Goal: Task Accomplishment & Management: Use online tool/utility

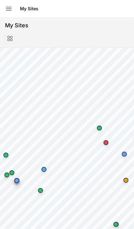
click at [9, 13] on button "Open sidebar" at bounding box center [9, 9] width 14 height 14
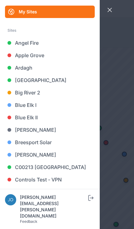
scroll to position [21, 0]
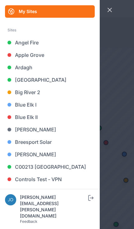
click at [33, 117] on link "Blue Elk II" at bounding box center [50, 117] width 90 height 12
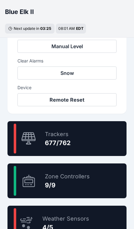
scroll to position [313, 0]
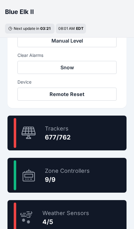
click at [85, 132] on div "88.8 % Trackers 677/762" at bounding box center [66, 133] width 119 height 35
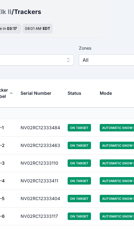
scroll to position [19, 0]
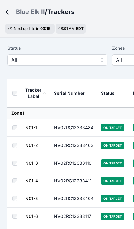
click at [23, 15] on div "Blue Elk II" at bounding box center [30, 11] width 29 height 9
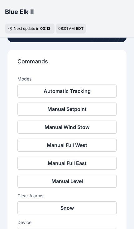
scroll to position [173, 0]
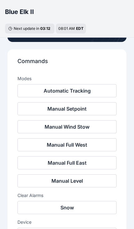
click at [69, 208] on button "Snow" at bounding box center [66, 207] width 99 height 13
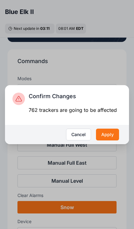
click at [112, 141] on button "Apply" at bounding box center [107, 135] width 23 height 12
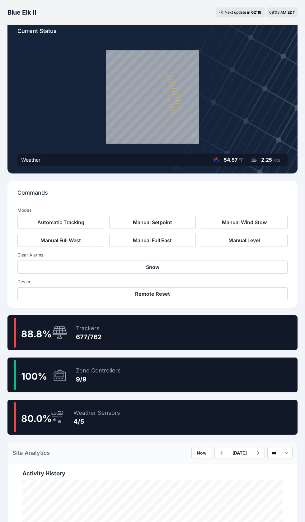
scroll to position [31, 0]
click at [194, 335] on div "88.8 % Trackers 677/762" at bounding box center [152, 333] width 290 height 35
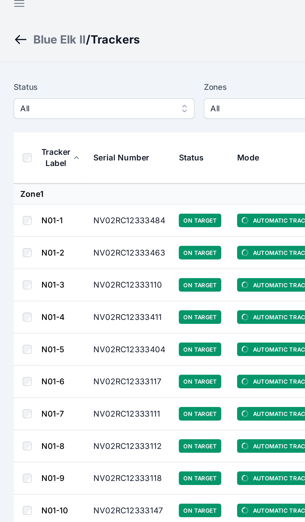
click at [87, 65] on span "All" at bounding box center [52, 68] width 83 height 7
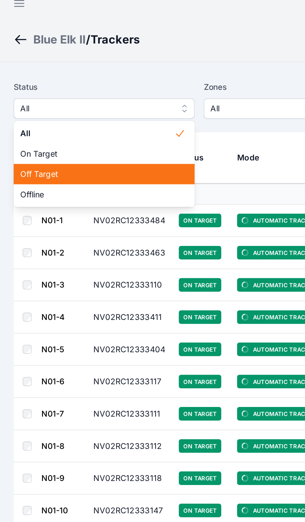
click at [66, 101] on span "Off Target" at bounding box center [53, 104] width 85 height 6
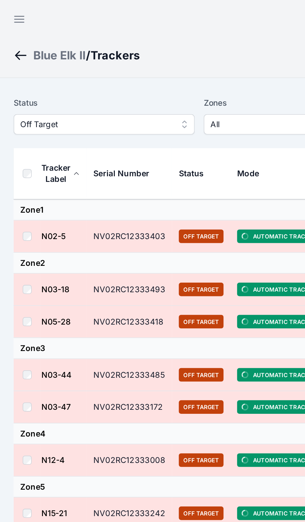
click at [10, 93] on th at bounding box center [14, 96] width 15 height 28
click at [15, 100] on th at bounding box center [14, 96] width 15 height 28
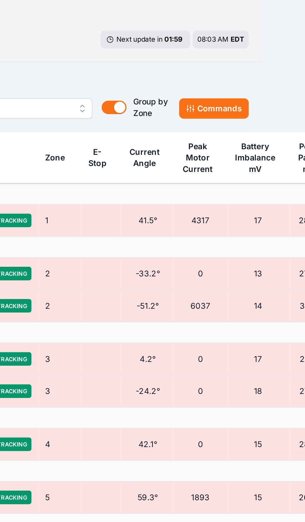
scroll to position [0, 35]
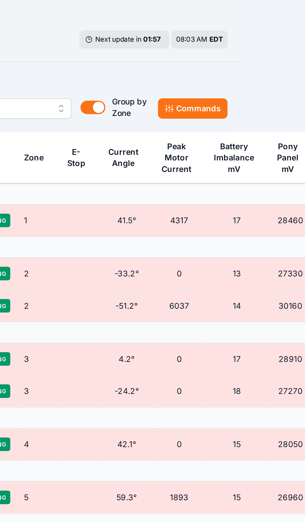
click at [224, 63] on button "Commands" at bounding box center [243, 68] width 38 height 11
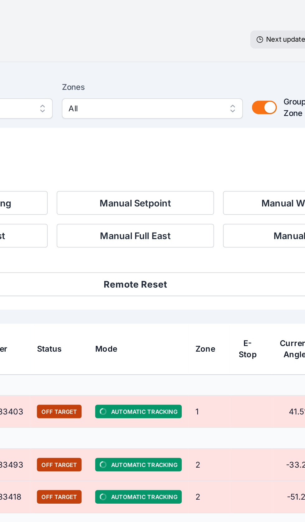
scroll to position [0, 0]
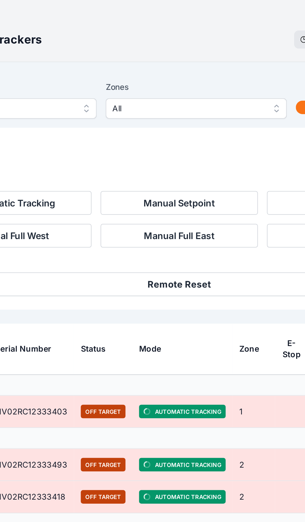
click at [105, 159] on button "Remote Reset" at bounding box center [152, 165] width 270 height 13
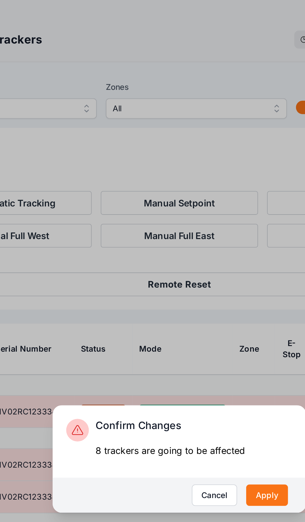
click at [189, 275] on button "Apply" at bounding box center [200, 281] width 23 height 12
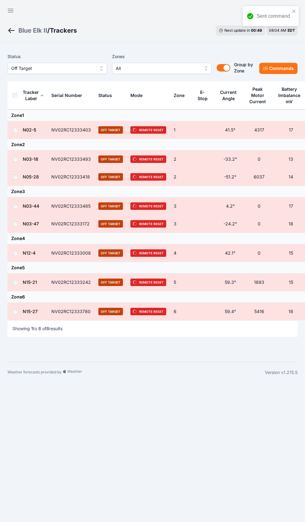
click at [21, 29] on div "Blue Elk II" at bounding box center [32, 30] width 29 height 9
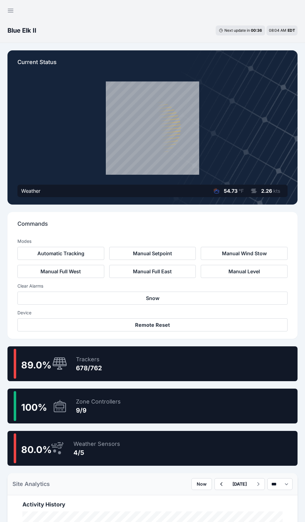
click at [8, 9] on icon "button" at bounding box center [10, 10] width 5 height 3
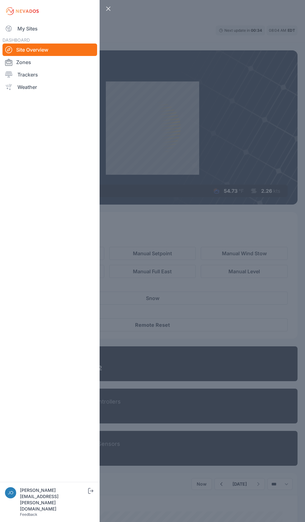
click at [19, 30] on link "My Sites" at bounding box center [49, 28] width 95 height 12
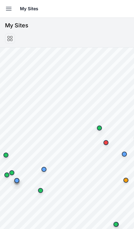
click at [3, 8] on button "Open sidebar" at bounding box center [9, 9] width 14 height 14
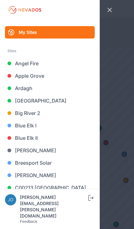
click at [35, 115] on link "Big River 2" at bounding box center [50, 113] width 90 height 12
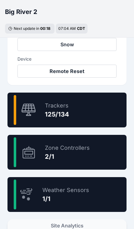
scroll to position [330, 0]
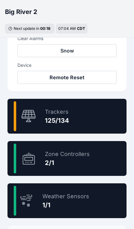
click at [83, 119] on div "93.3 % Trackers 125/134" at bounding box center [66, 116] width 119 height 35
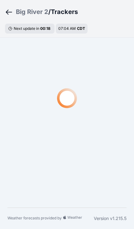
scroll to position [19, 0]
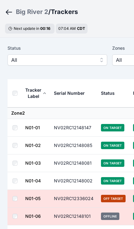
click at [17, 51] on label "Status" at bounding box center [57, 47] width 100 height 7
click at [20, 60] on span "All" at bounding box center [52, 59] width 83 height 7
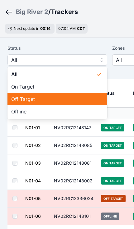
click at [40, 102] on span "Off Target" at bounding box center [53, 99] width 85 height 7
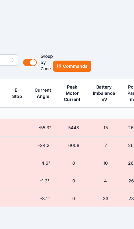
scroll to position [19, 194]
click at [76, 70] on button "Commands" at bounding box center [72, 66] width 38 height 11
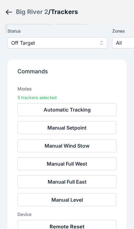
scroll to position [45, 0]
click at [82, 224] on button "Remote Reset" at bounding box center [66, 226] width 99 height 13
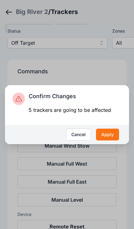
click at [109, 141] on button "Apply" at bounding box center [107, 135] width 23 height 12
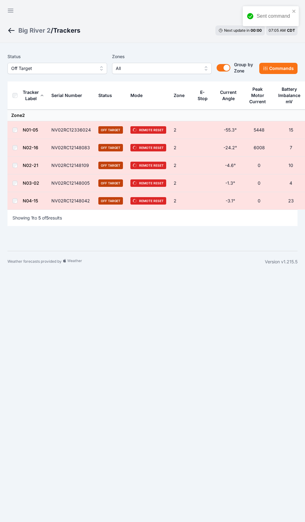
click at [7, 11] on icon "button" at bounding box center [10, 10] width 7 height 7
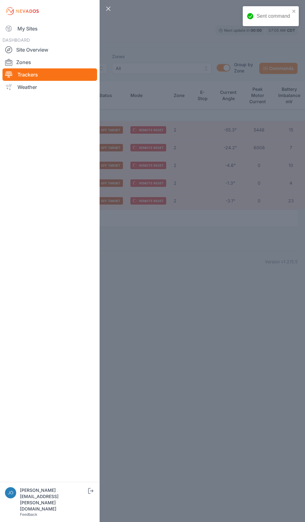
click at [10, 25] on link "My Sites" at bounding box center [49, 28] width 95 height 12
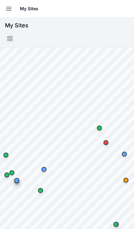
click at [4, 8] on button "Open sidebar" at bounding box center [9, 9] width 14 height 14
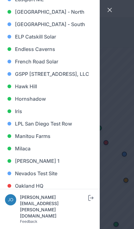
scroll to position [239, 0]
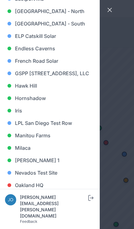
click at [21, 117] on link "Iris" at bounding box center [50, 111] width 90 height 12
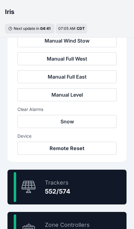
click at [68, 183] on div "Trackers" at bounding box center [58, 183] width 26 height 9
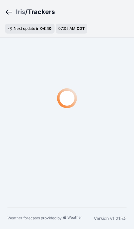
scroll to position [19, 0]
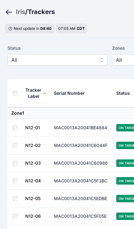
click at [17, 63] on span "All" at bounding box center [52, 59] width 83 height 7
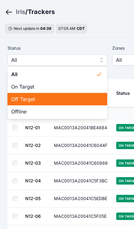
click at [20, 96] on span "Off Target" at bounding box center [53, 99] width 85 height 7
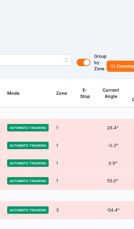
scroll to position [19, 155]
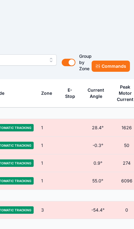
click at [107, 65] on button "Commands" at bounding box center [110, 66] width 38 height 11
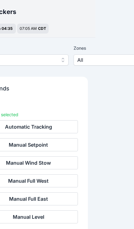
scroll to position [19, 0]
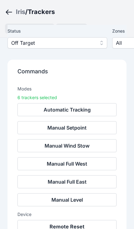
click at [76, 226] on button "Remote Reset" at bounding box center [66, 226] width 99 height 13
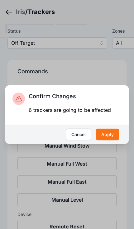
scroll to position [48, 0]
click at [110, 141] on button "Apply" at bounding box center [107, 135] width 23 height 12
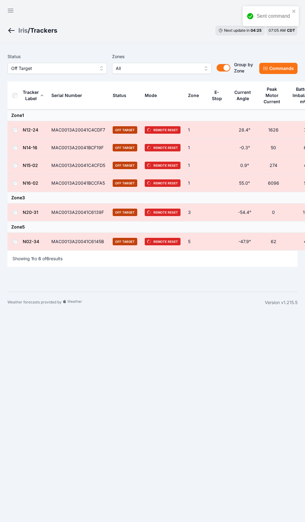
click at [7, 7] on icon "button" at bounding box center [10, 10] width 7 height 7
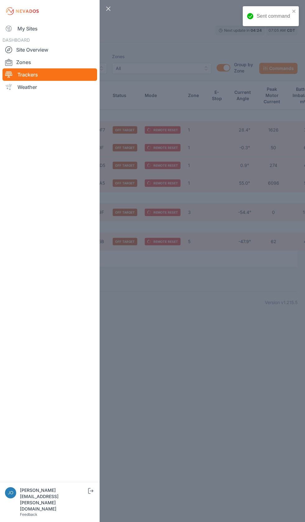
click at [9, 26] on icon at bounding box center [8, 28] width 7 height 7
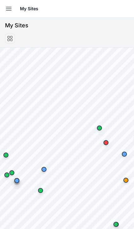
click at [4, 10] on button "Open sidebar" at bounding box center [9, 9] width 14 height 14
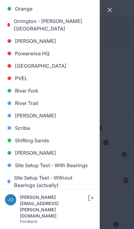
scroll to position [448, 0]
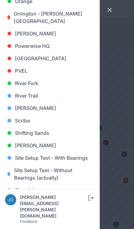
click at [16, 78] on link "River Fork" at bounding box center [50, 83] width 90 height 12
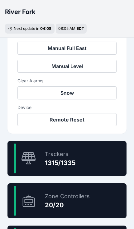
click at [78, 161] on div "98.5 % Trackers 1315/1335" at bounding box center [66, 158] width 119 height 35
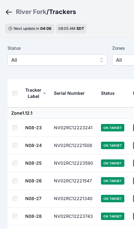
click at [14, 60] on span "All" at bounding box center [52, 59] width 83 height 7
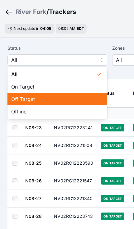
click at [44, 103] on div "Off Target" at bounding box center [57, 99] width 100 height 12
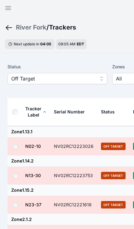
click at [2, 29] on div "River Fork / Trackers Next update in 04 : 05 08:05 AM EDT" at bounding box center [67, 35] width 134 height 38
click at [15, 117] on th at bounding box center [15, 112] width 17 height 28
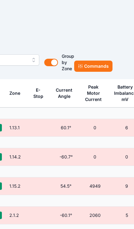
click at [92, 69] on button "Commands" at bounding box center [93, 66] width 38 height 11
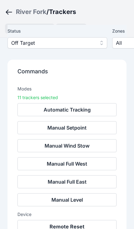
scroll to position [49, 0]
click at [80, 228] on button "Remote Reset" at bounding box center [66, 226] width 99 height 13
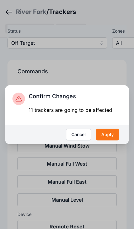
click at [111, 141] on button "Apply" at bounding box center [107, 135] width 23 height 12
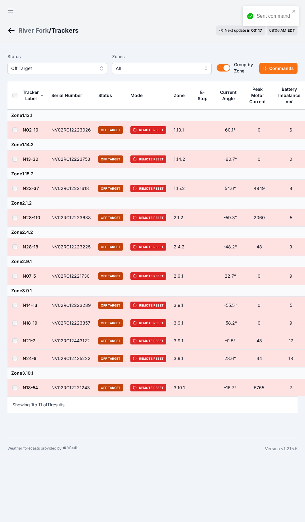
click at [7, 8] on button "Open sidebar" at bounding box center [10, 10] width 15 height 15
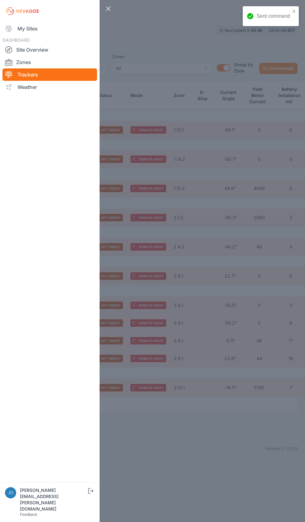
click at [11, 24] on link "My Sites" at bounding box center [49, 28] width 95 height 12
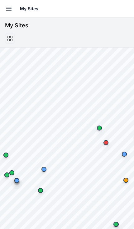
click at [3, 4] on button "Open sidebar" at bounding box center [9, 9] width 14 height 14
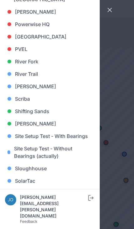
scroll to position [470, 0]
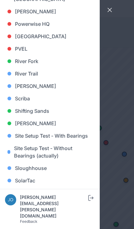
click at [28, 88] on link "[PERSON_NAME]" at bounding box center [50, 86] width 90 height 12
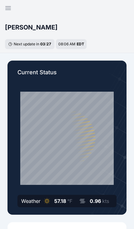
click at [4, 9] on icon "button" at bounding box center [7, 7] width 7 height 7
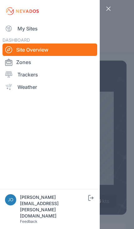
click at [22, 26] on link "My Sites" at bounding box center [49, 28] width 95 height 12
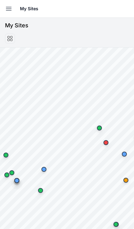
click at [4, 10] on button "Open sidebar" at bounding box center [9, 9] width 14 height 14
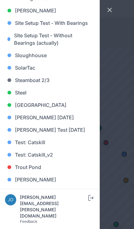
scroll to position [583, 0]
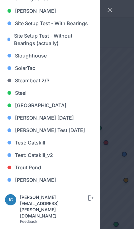
click at [41, 105] on link "[GEOGRAPHIC_DATA]" at bounding box center [50, 105] width 90 height 12
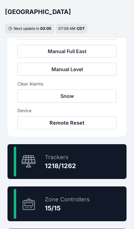
scroll to position [287, 0]
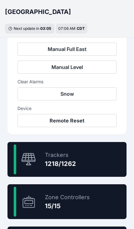
click at [76, 161] on div "96.5 % Trackers 1218/1262" at bounding box center [66, 159] width 119 height 35
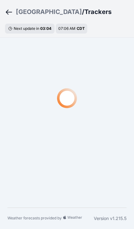
scroll to position [19, 0]
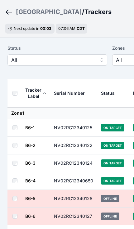
click at [79, 59] on span "All" at bounding box center [52, 59] width 83 height 7
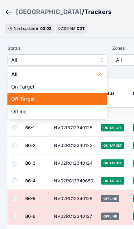
click at [56, 99] on span "Off Target" at bounding box center [53, 99] width 85 height 7
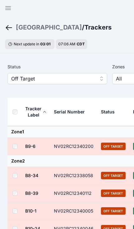
click at [19, 112] on th at bounding box center [15, 112] width 17 height 28
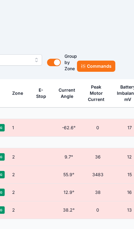
click at [95, 71] on button "Commands" at bounding box center [96, 66] width 38 height 11
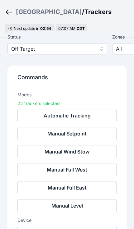
scroll to position [30, 0]
click at [86, 234] on button "Remote Reset" at bounding box center [66, 232] width 99 height 13
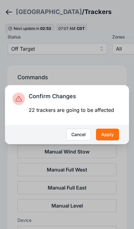
click at [112, 141] on button "Apply" at bounding box center [107, 135] width 23 height 12
